Goal: Book appointment/travel/reservation

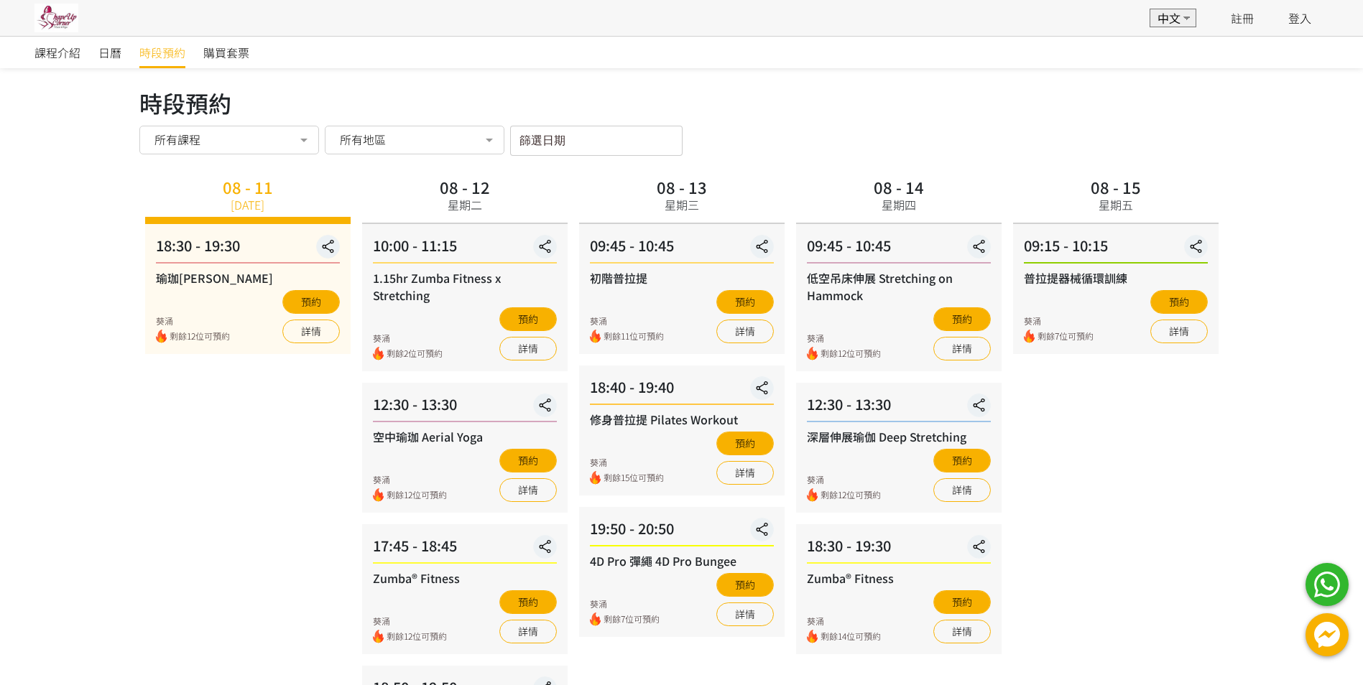
click at [164, 61] on link "時段預約" at bounding box center [162, 53] width 46 height 32
click at [149, 55] on span "時段預約" at bounding box center [162, 52] width 46 height 17
